Goal: Task Accomplishment & Management: Use online tool/utility

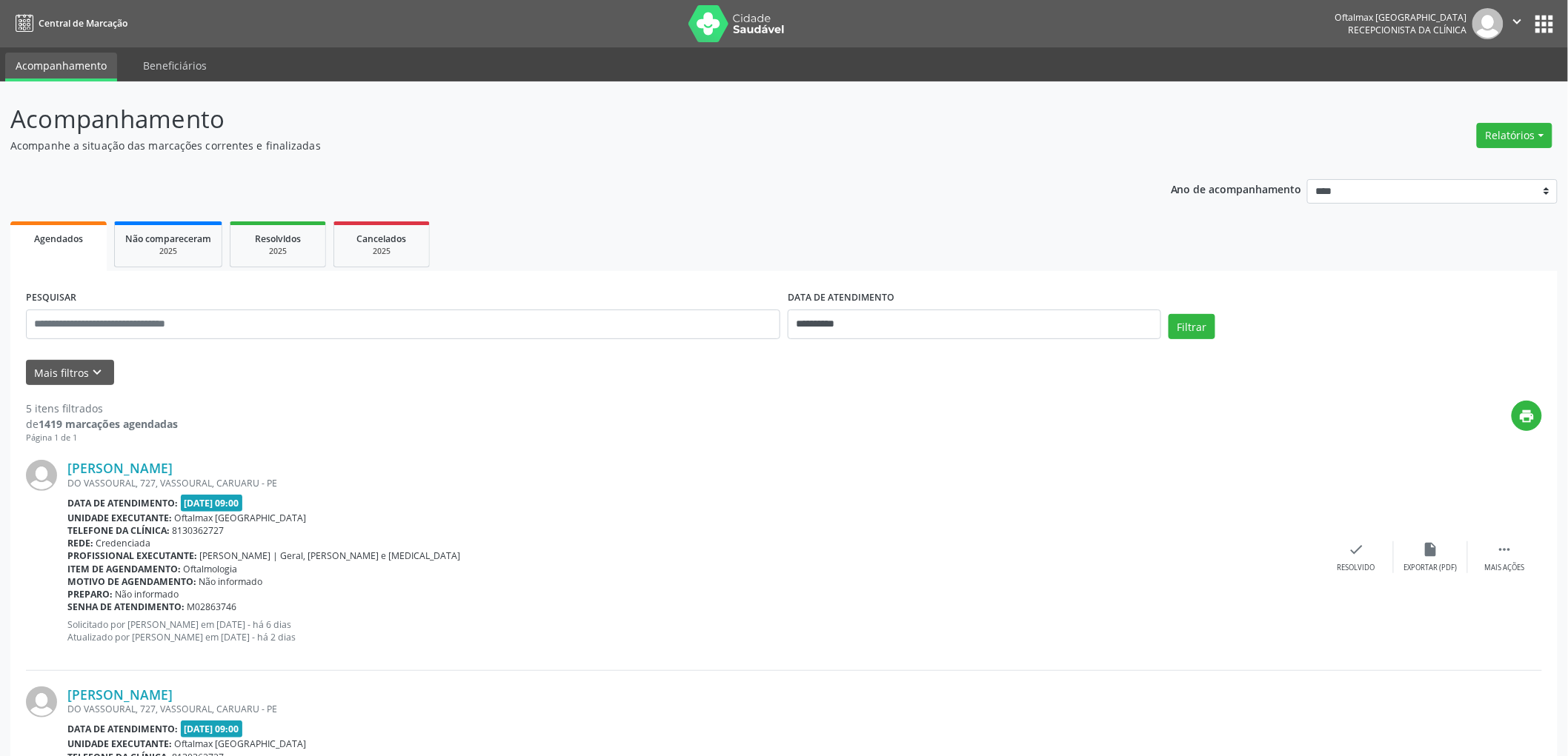
click at [889, 286] on label "DATA DE ATENDIMENTO" at bounding box center [841, 298] width 107 height 23
click at [882, 312] on input "**********" at bounding box center [974, 324] width 374 height 30
click at [905, 461] on span "13" at bounding box center [902, 460] width 29 height 29
type input "**********"
click at [1208, 328] on button "Filtrar" at bounding box center [1191, 327] width 47 height 25
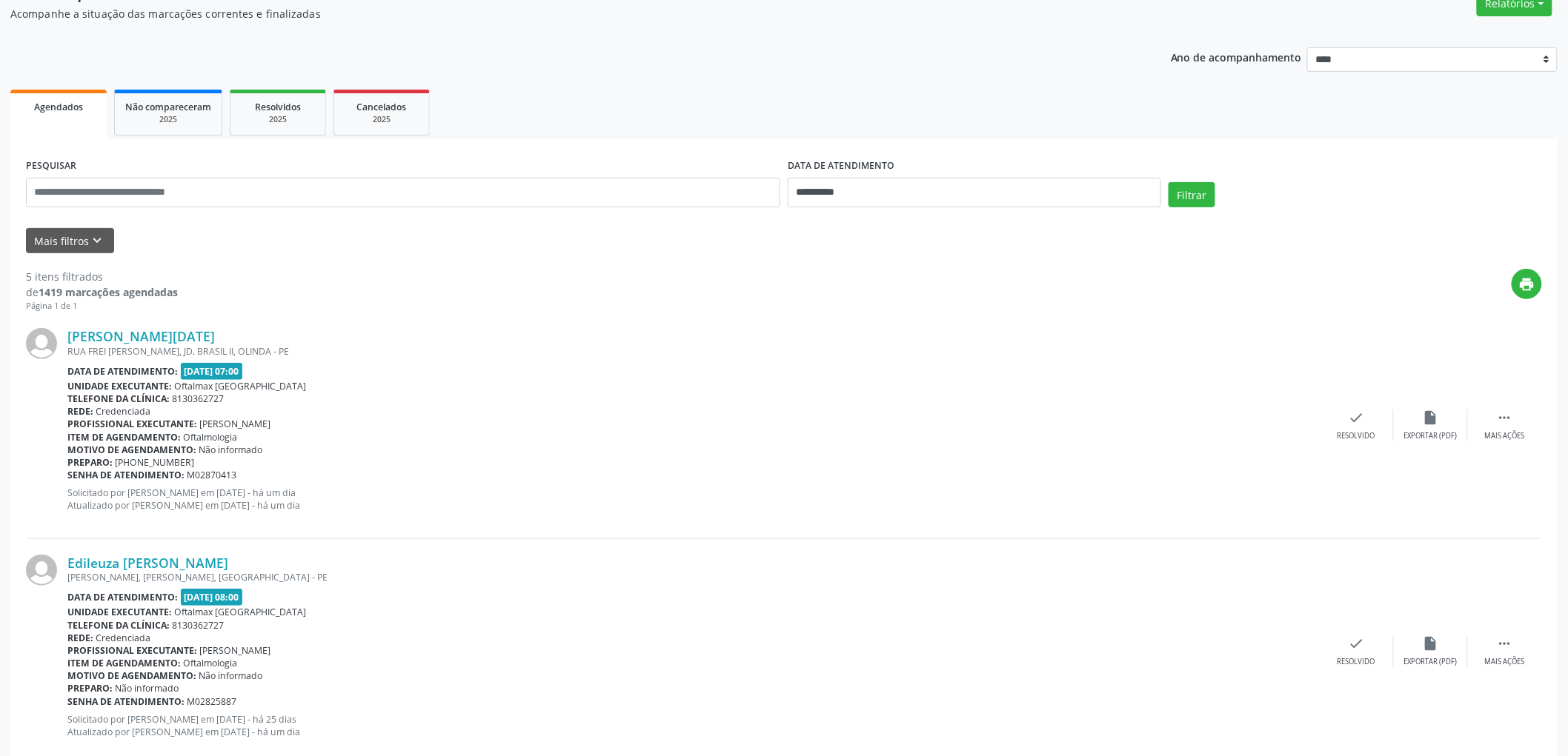
scroll to position [102, 0]
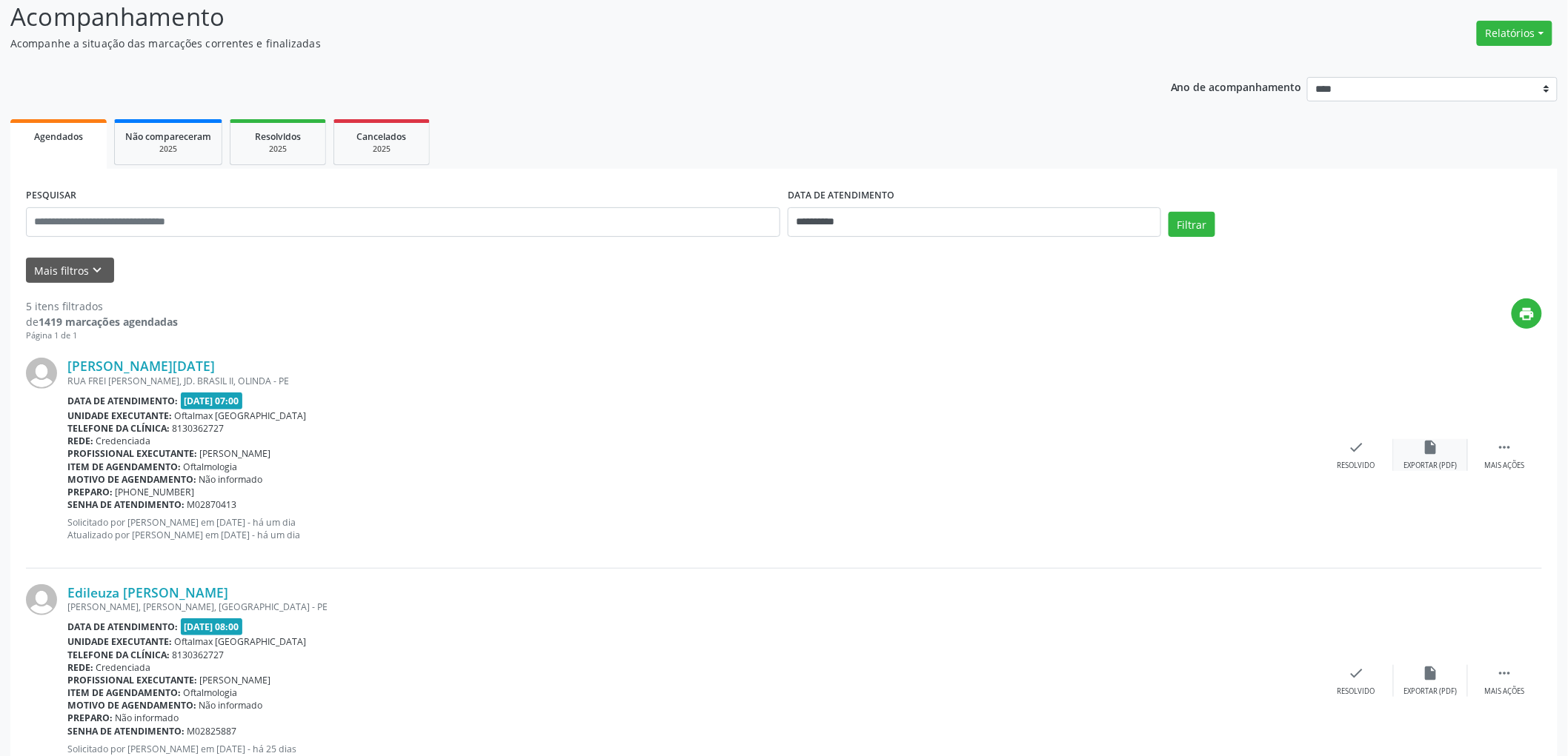
click at [1432, 448] on icon "insert_drive_file" at bounding box center [1430, 447] width 16 height 16
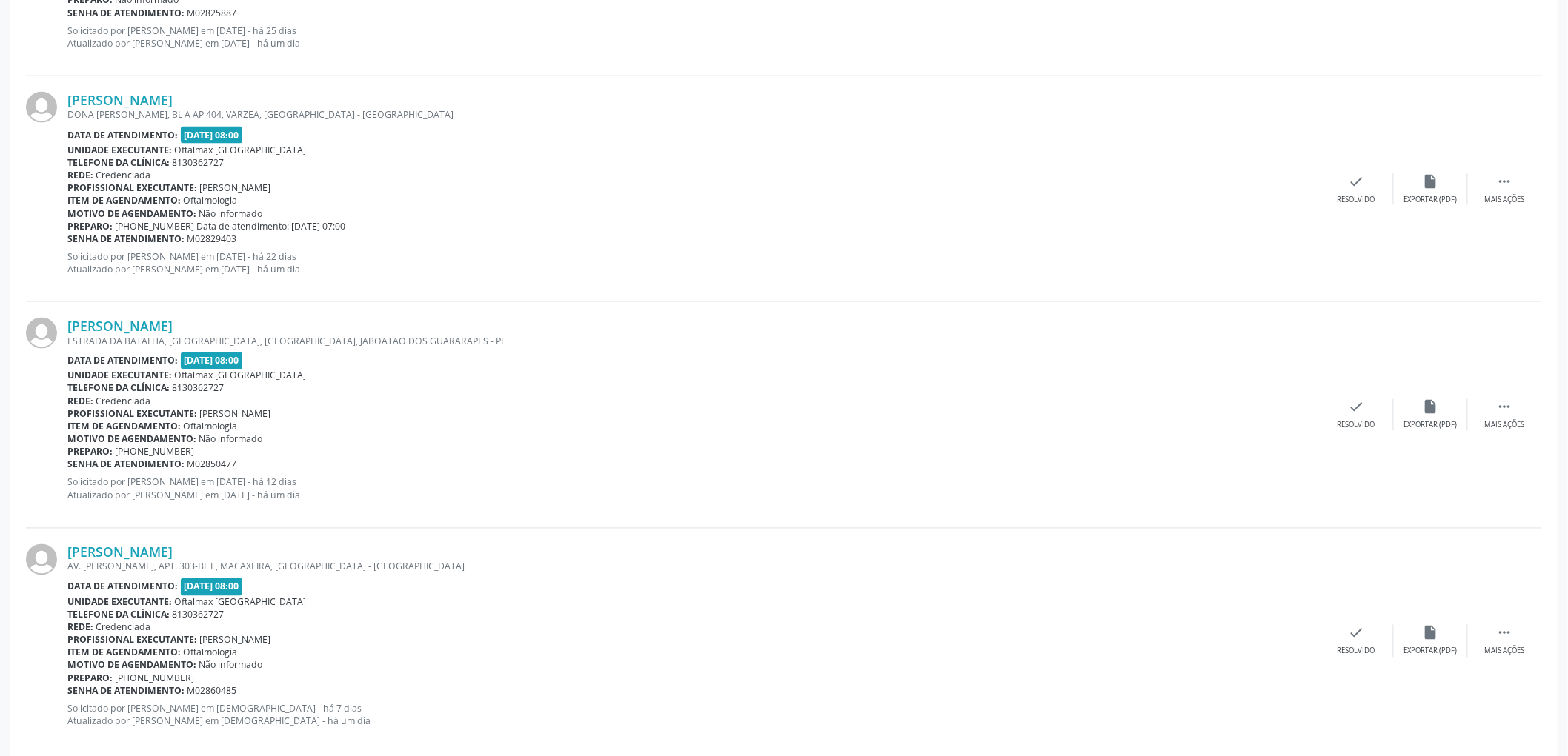
scroll to position [842, 0]
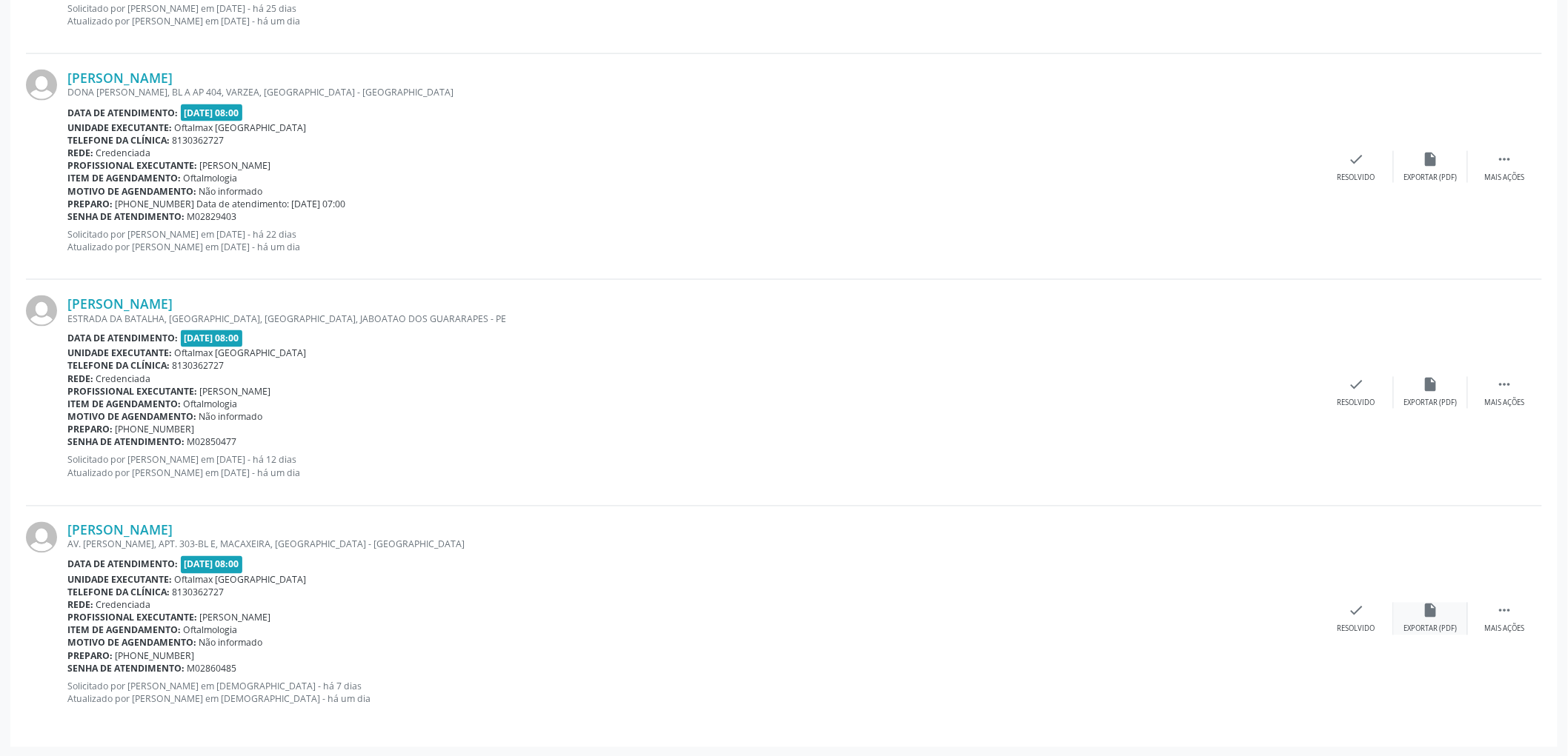
click at [1433, 622] on div "insert_drive_file Exportar (PDF)" at bounding box center [1430, 619] width 74 height 32
click at [1425, 394] on div "insert_drive_file Exportar (PDF)" at bounding box center [1430, 392] width 74 height 32
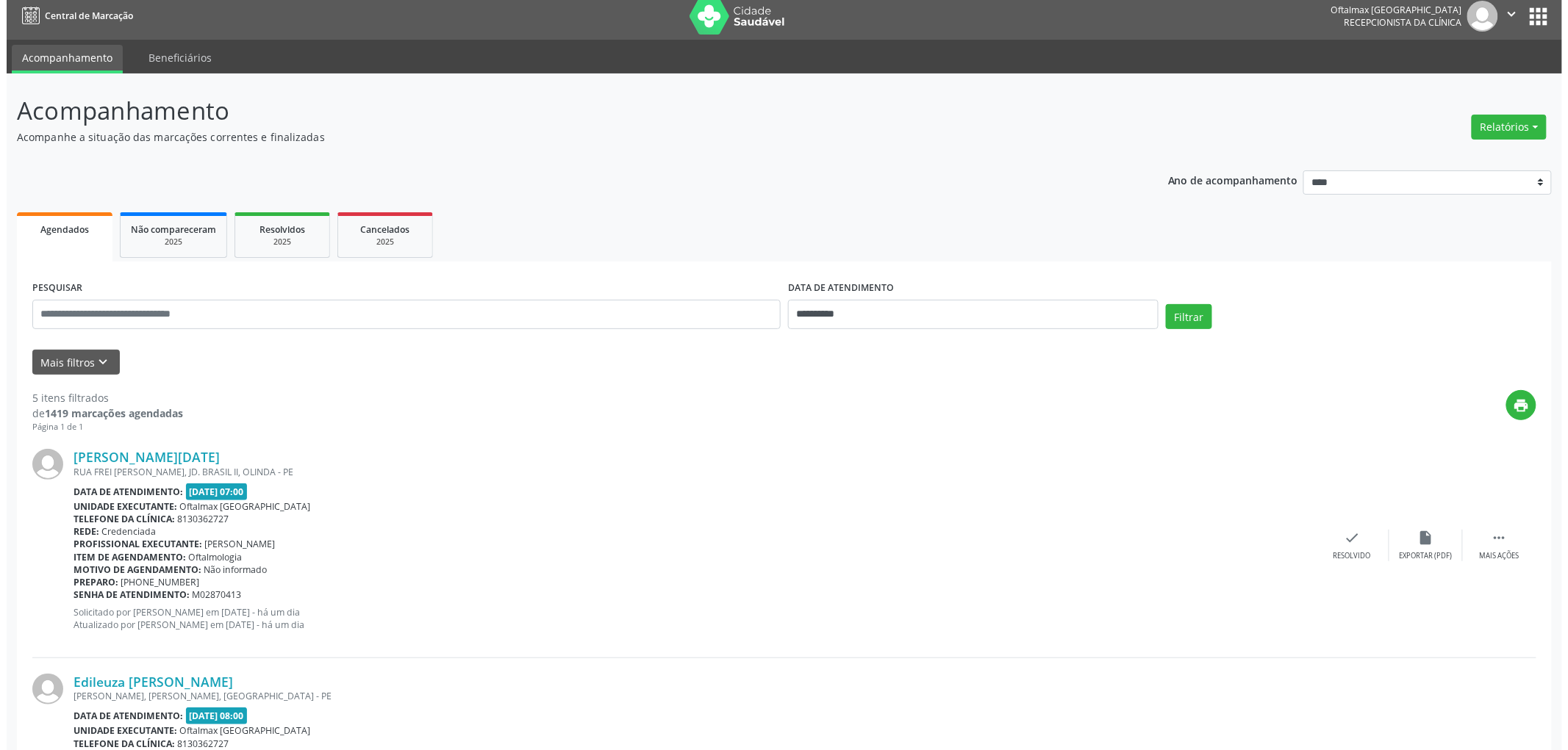
scroll to position [0, 0]
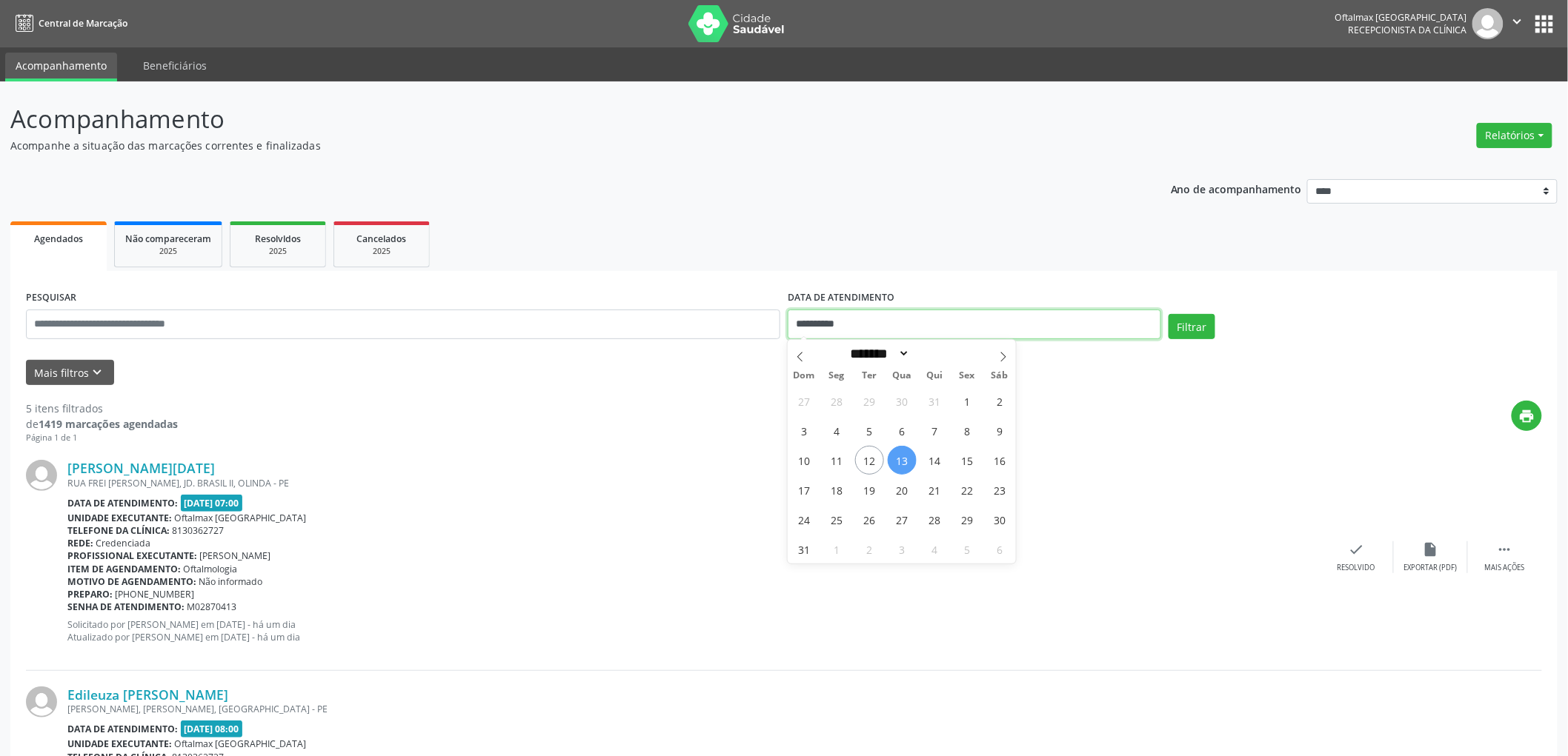
click at [834, 319] on input "**********" at bounding box center [974, 324] width 374 height 30
click at [937, 461] on span "14" at bounding box center [935, 460] width 29 height 29
type input "**********"
click at [937, 461] on span "14" at bounding box center [935, 460] width 29 height 29
click at [1205, 323] on button "Filtrar" at bounding box center [1191, 327] width 47 height 25
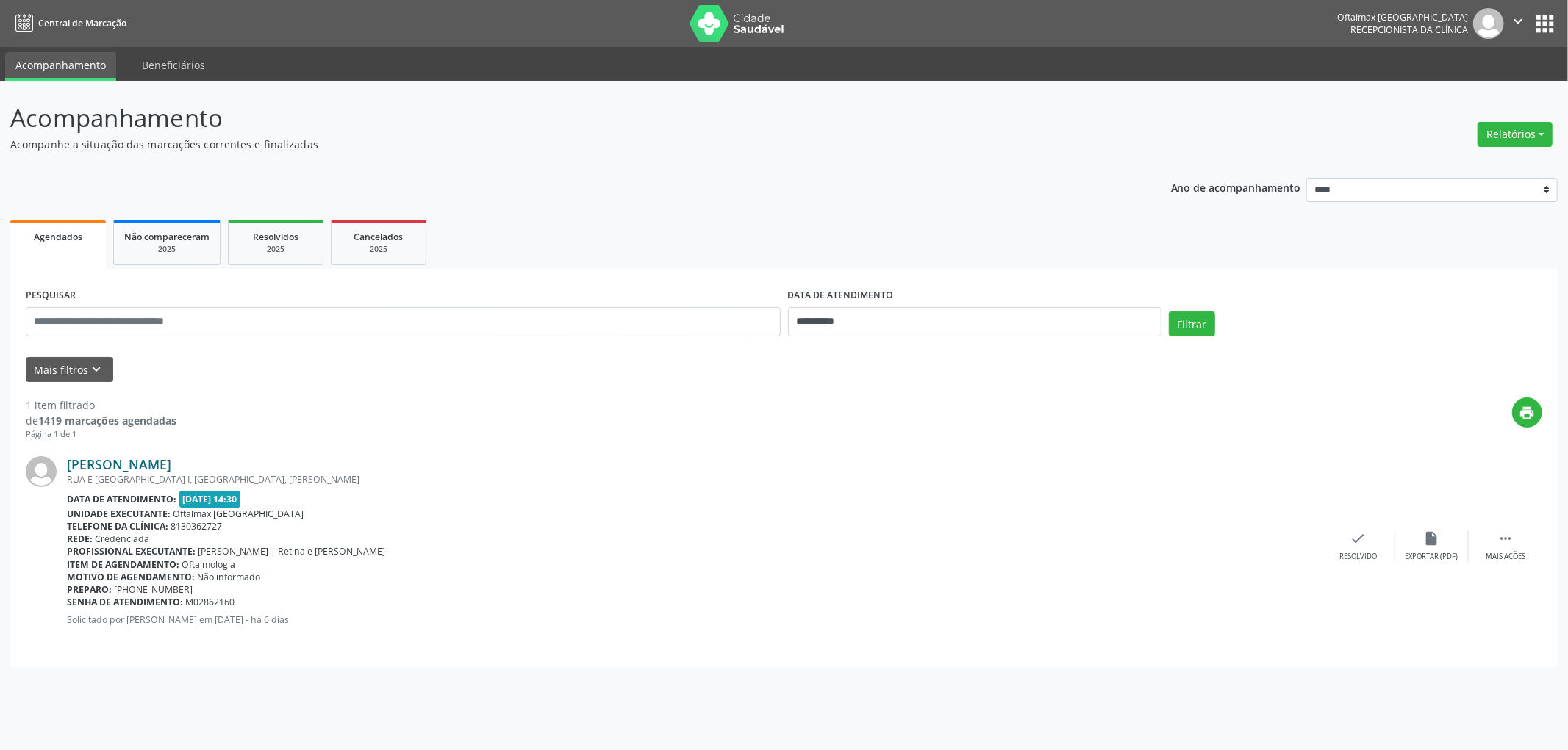
drag, startPoint x: 246, startPoint y: 458, endPoint x: 69, endPoint y: 460, distance: 177.0
click at [69, 460] on div "[PERSON_NAME]" at bounding box center [694, 464] width 1254 height 16
copy link "[PERSON_NAME]"
click at [1422, 541] on div "insert_drive_file Exportar (PDF)" at bounding box center [1431, 546] width 73 height 31
click at [1515, 27] on icon "" at bounding box center [1517, 21] width 16 height 16
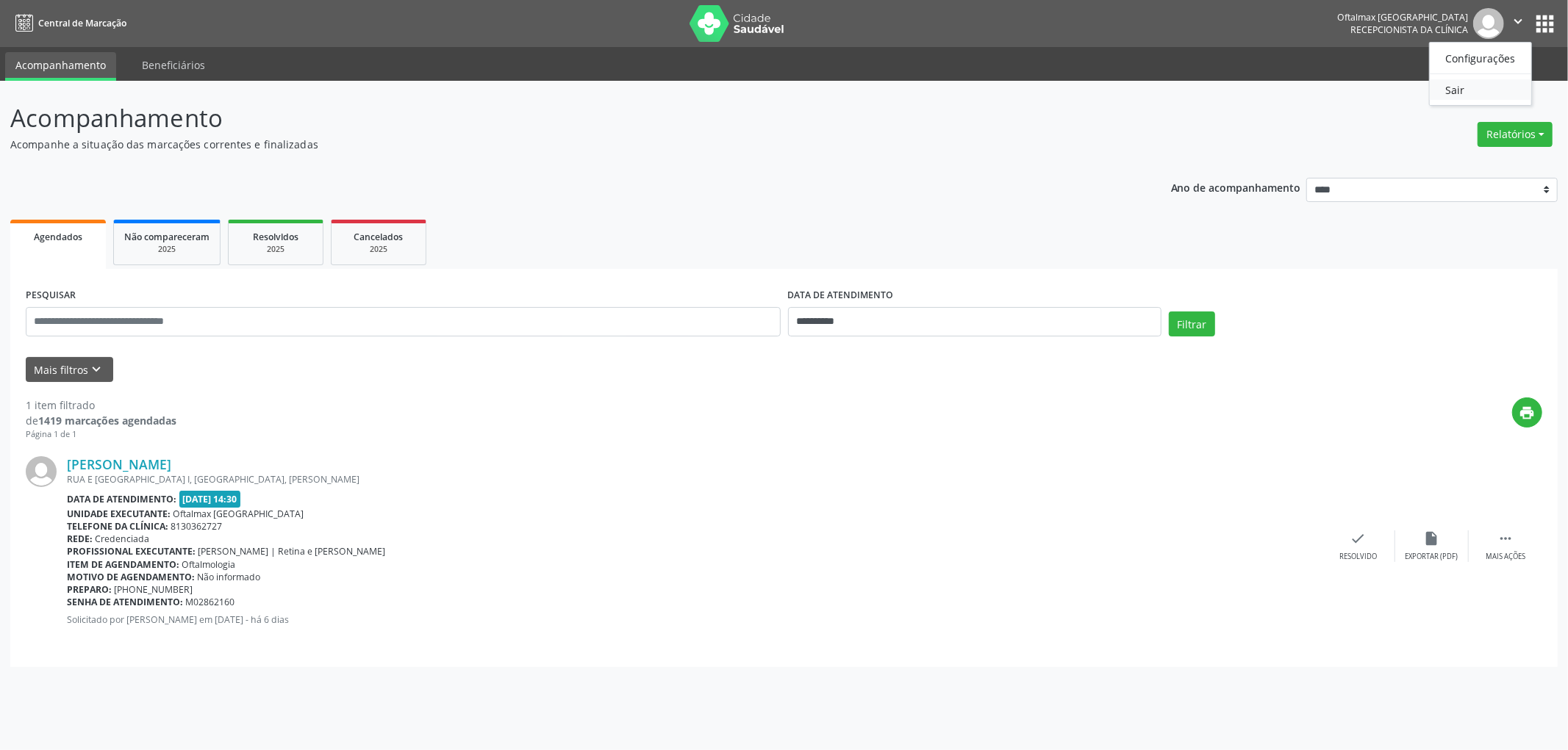
click at [1460, 91] on link "Sair" at bounding box center [1480, 90] width 101 height 21
